Goal: Transaction & Acquisition: Obtain resource

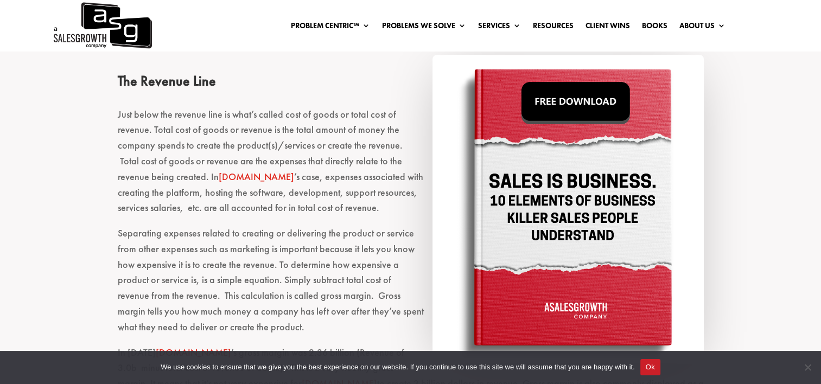
scroll to position [1031, 0]
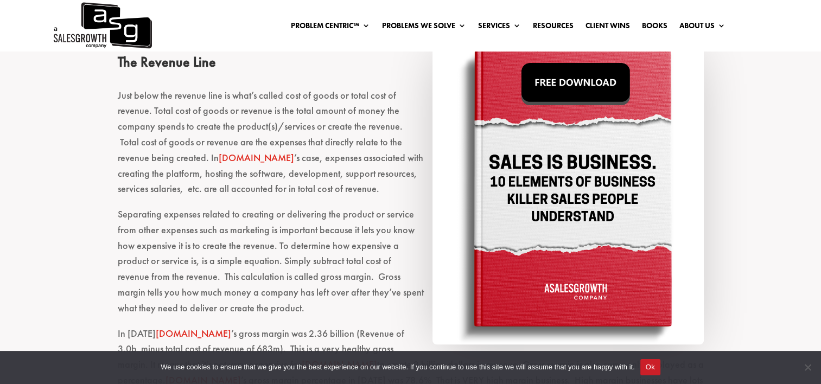
click at [566, 80] on img at bounding box center [567, 190] width 271 height 309
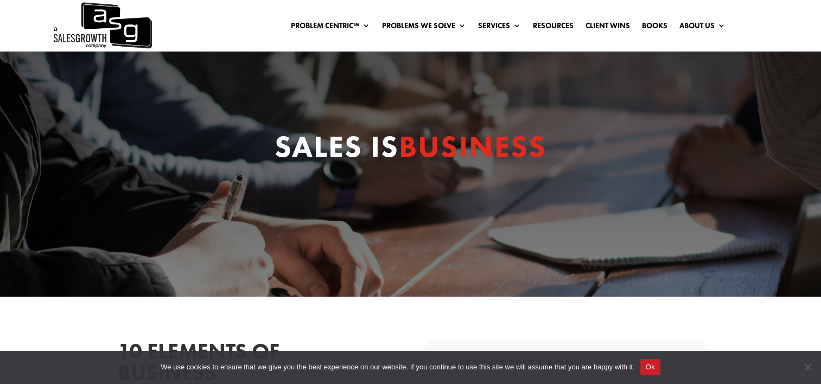
scroll to position [271, 0]
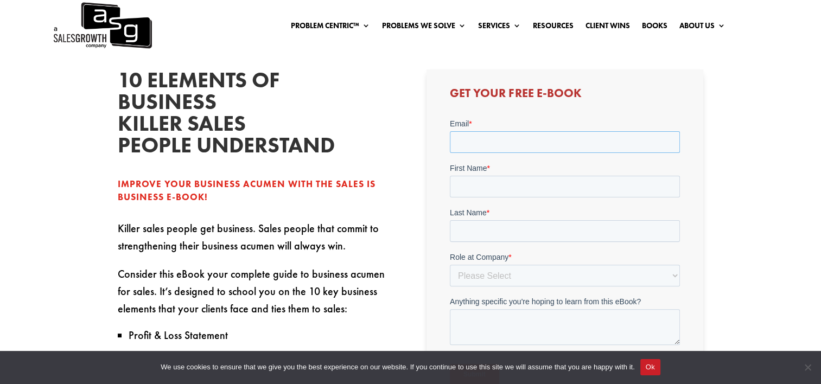
click at [510, 142] on input "Email *" at bounding box center [565, 142] width 230 height 22
type input "[PERSON_NAME][EMAIL_ADDRESS][PERSON_NAME][DOMAIN_NAME]"
click at [521, 188] on input "First Name *" at bounding box center [565, 186] width 230 height 22
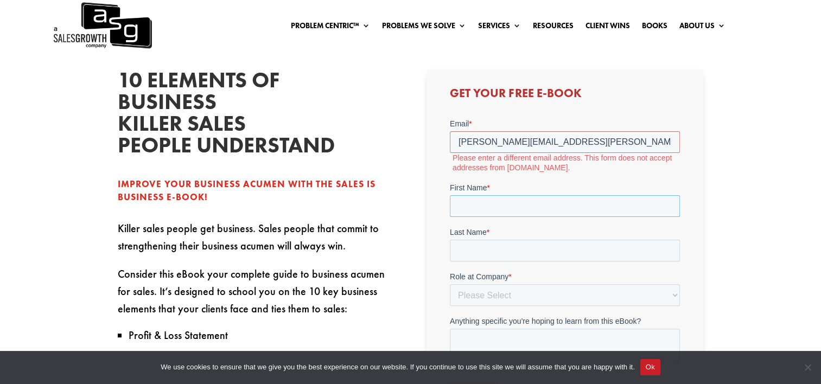
type input "[PERSON_NAME]"
drag, startPoint x: 527, startPoint y: 140, endPoint x: 581, endPoint y: 148, distance: 54.7
click at [581, 148] on input "[PERSON_NAME][EMAIL_ADDRESS][PERSON_NAME][DOMAIN_NAME]" at bounding box center [565, 142] width 230 height 22
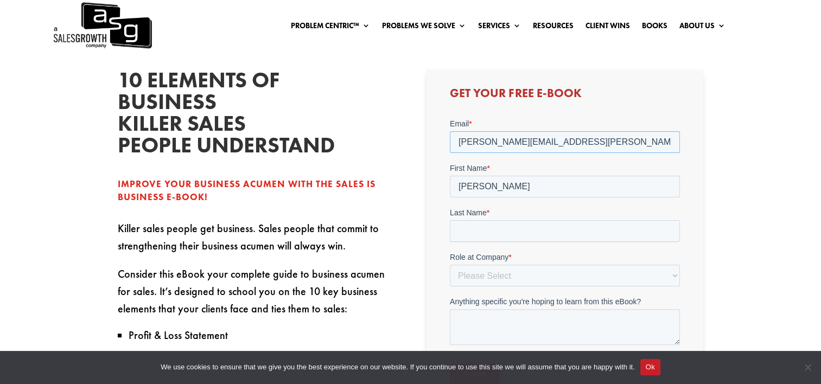
type input "[PERSON_NAME][EMAIL_ADDRESS][PERSON_NAME][DOMAIN_NAME]"
click at [538, 231] on input "Last Name *" at bounding box center [565, 231] width 230 height 22
click at [490, 238] on input "Last Name *" at bounding box center [565, 231] width 230 height 22
type input "[PERSON_NAME]"
click at [505, 186] on input "[PERSON_NAME]" at bounding box center [565, 186] width 230 height 22
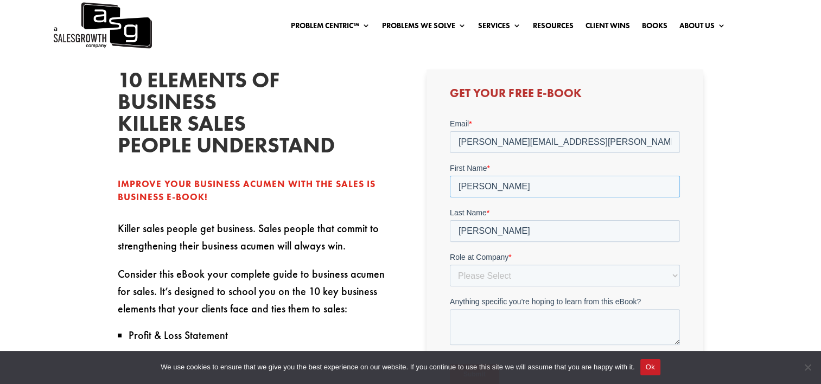
drag, startPoint x: 487, startPoint y: 189, endPoint x: 565, endPoint y: 191, distance: 78.1
click at [566, 191] on input "[PERSON_NAME]" at bounding box center [565, 186] width 230 height 22
type input "[PERSON_NAME]"
click at [427, 266] on div "Get Your Free E-book" at bounding box center [564, 239] width 277 height 341
click at [474, 274] on select "Please Select C-Level (CRO, CSO, etc) Senior Leadership (VP of Sales, VP of Ena…" at bounding box center [565, 275] width 230 height 22
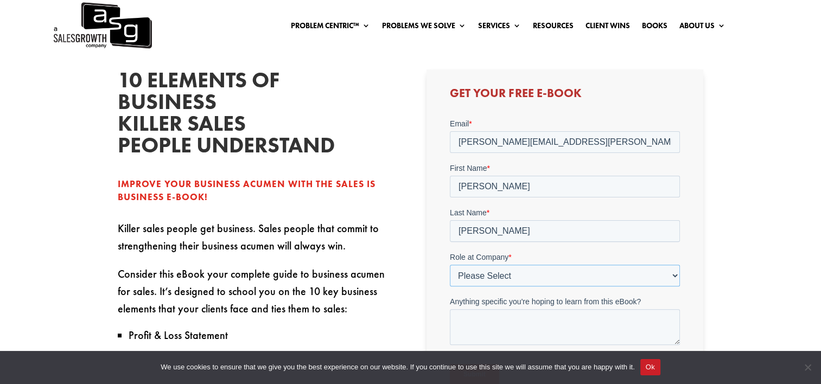
select select "Director/Manager (Sales Director, Regional Sales Manager, etc)"
click at [450, 264] on select "Please Select C-Level (CRO, CSO, etc) Senior Leadership (VP of Sales, VP of Ena…" at bounding box center [565, 275] width 230 height 22
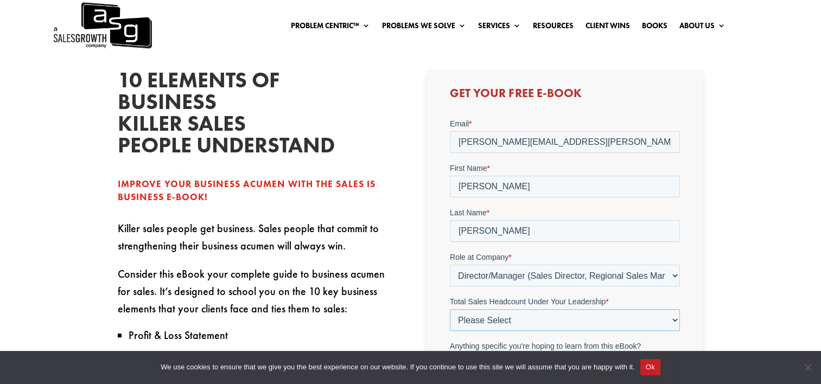
click at [519, 324] on select "Please Select Just Me 1-9 [PHONE_NUMBER] [PHONE_NUMBER]+" at bounding box center [565, 320] width 230 height 22
select select "1-9"
click at [450, 309] on select "Please Select Just Me 1-9 [PHONE_NUMBER] [PHONE_NUMBER]+" at bounding box center [565, 320] width 230 height 22
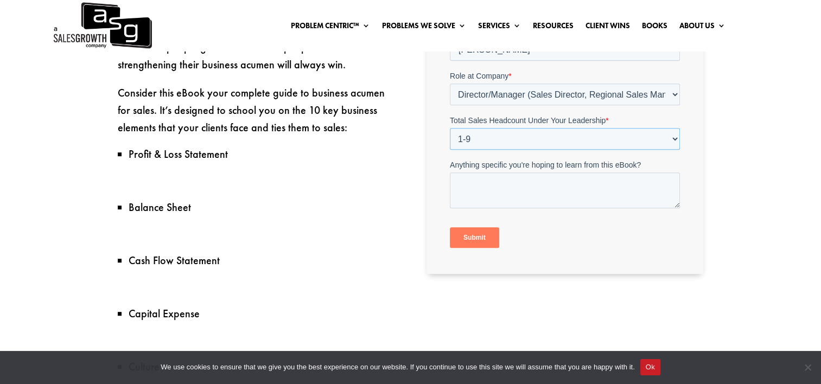
scroll to position [434, 0]
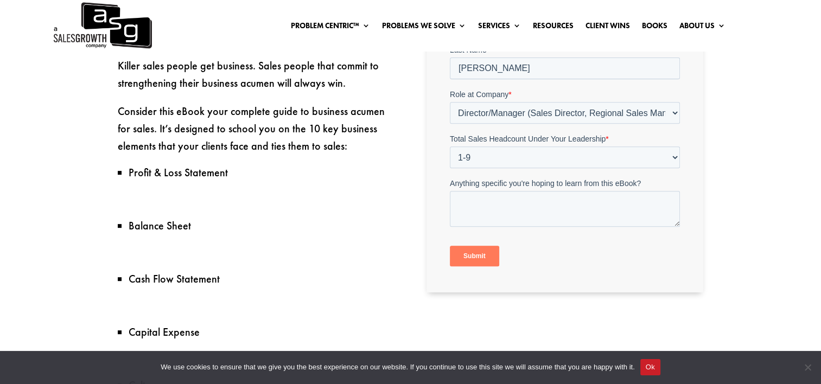
click at [476, 258] on input "Submit" at bounding box center [474, 256] width 49 height 21
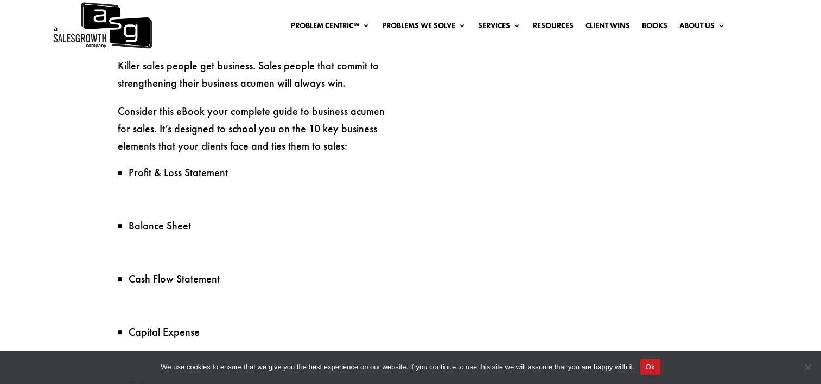
click at [646, 371] on button "Ok" at bounding box center [650, 367] width 20 height 16
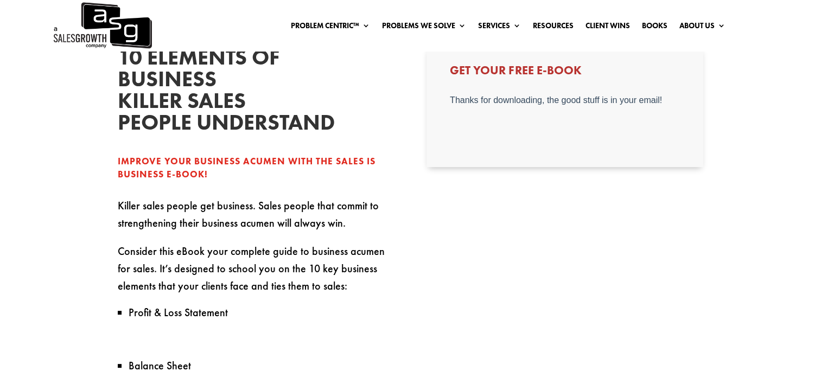
scroll to position [108, 0]
